Goal: Navigation & Orientation: Find specific page/section

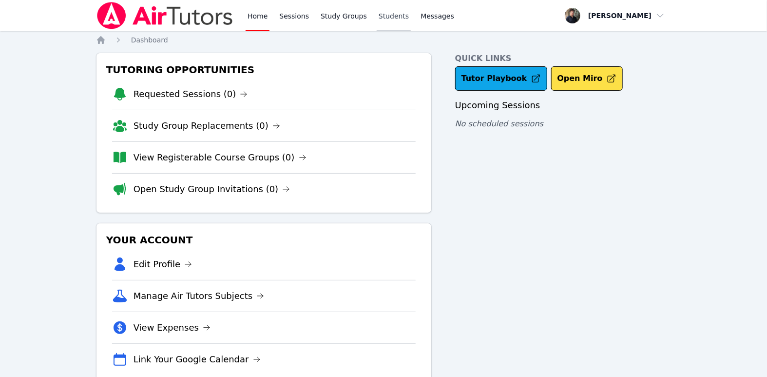
click at [383, 16] on link "Students" at bounding box center [394, 15] width 34 height 31
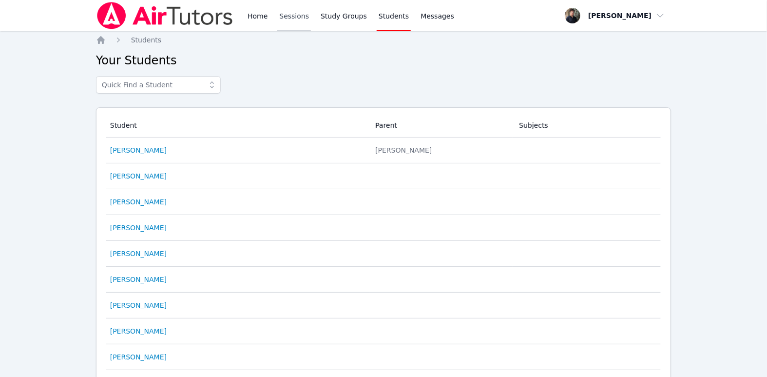
click at [295, 19] on link "Sessions" at bounding box center [294, 15] width 34 height 31
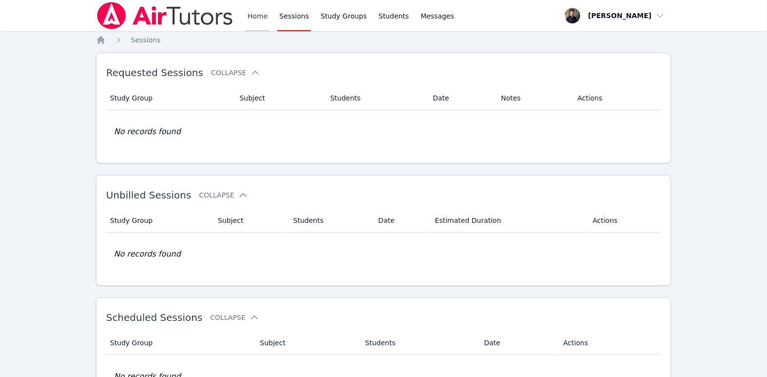
click at [257, 16] on link "Home" at bounding box center [258, 15] width 24 height 31
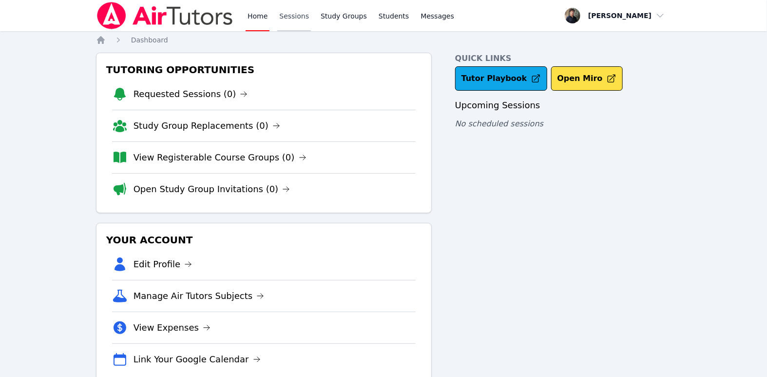
click at [293, 18] on link "Sessions" at bounding box center [294, 15] width 34 height 31
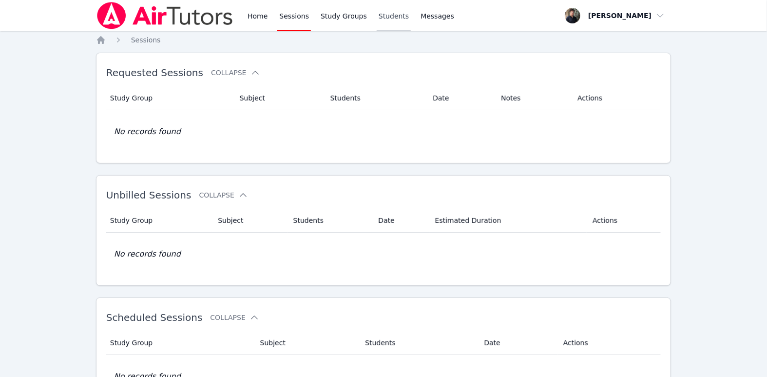
click at [384, 19] on link "Students" at bounding box center [394, 15] width 34 height 31
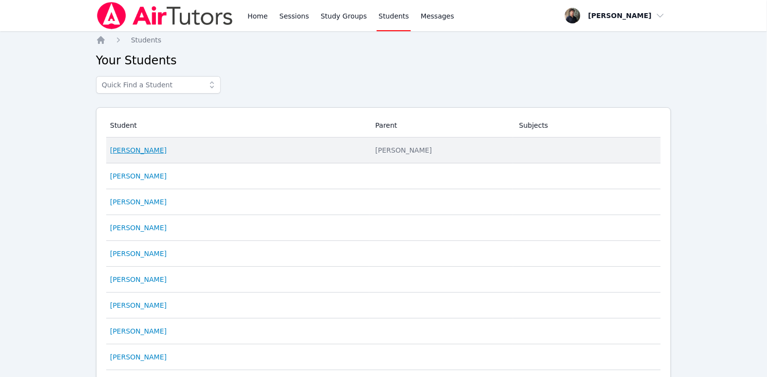
click at [147, 152] on link "[PERSON_NAME]" at bounding box center [138, 150] width 57 height 10
